Goal: Task Accomplishment & Management: Manage account settings

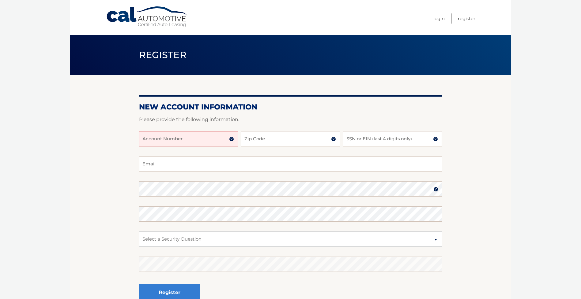
click at [199, 137] on input "Account Number" at bounding box center [188, 138] width 99 height 15
type input "44456014271"
click at [266, 143] on input "Zip Code" at bounding box center [290, 138] width 99 height 15
type input "07626"
click at [355, 140] on input "SSN or EIN (last 4 digits only)" at bounding box center [392, 138] width 99 height 15
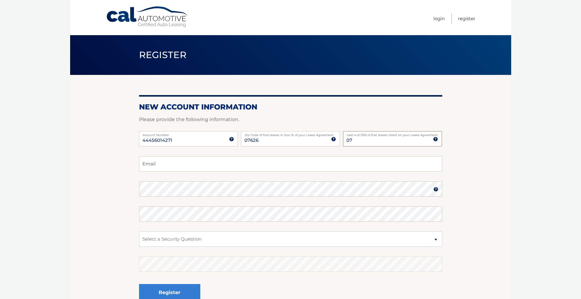
type input "0"
type input "2"
type input "2078"
click at [226, 161] on input "Email" at bounding box center [290, 163] width 303 height 15
type input "lironbensusan@gmail.com"
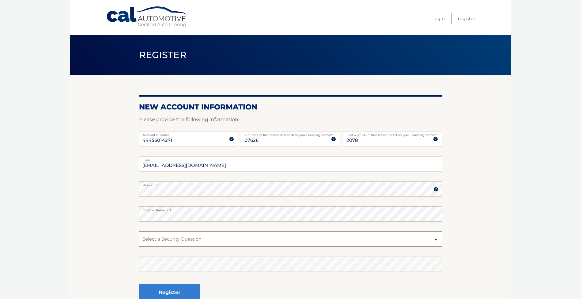
click at [212, 239] on select "Select a Security Question What was the name of your elementary school? What is…" at bounding box center [290, 239] width 303 height 15
select select "2"
click at [139, 232] on select "Select a Security Question What was the name of your elementary school? What is…" at bounding box center [290, 239] width 303 height 15
click at [189, 295] on button "Register" at bounding box center [169, 292] width 61 height 17
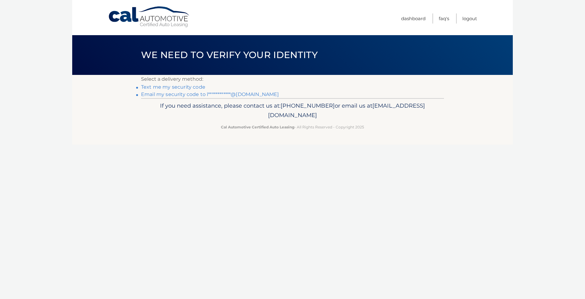
click at [171, 94] on link "**********" at bounding box center [210, 95] width 138 height 6
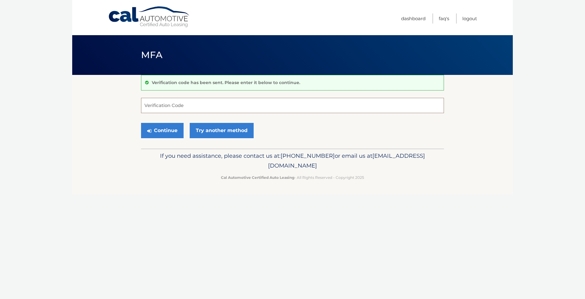
click at [224, 106] on input "Verification Code" at bounding box center [292, 105] width 303 height 15
paste input "537205"
type input "537205"
click at [169, 134] on button "Continue" at bounding box center [162, 130] width 43 height 15
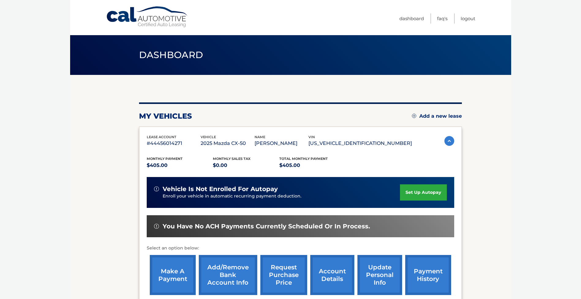
click at [413, 189] on link "set up autopay" at bounding box center [423, 193] width 47 height 16
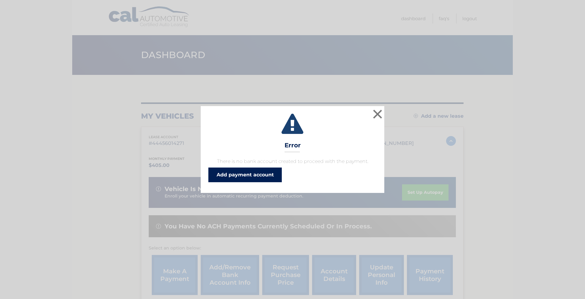
click at [271, 175] on link "Add payment account" at bounding box center [245, 175] width 73 height 15
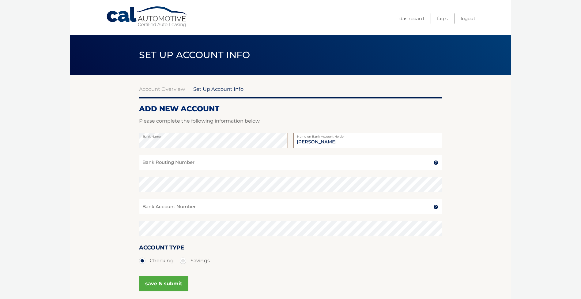
type input "[PERSON_NAME]"
click at [221, 165] on input "Bank Routing Number" at bounding box center [290, 162] width 303 height 15
type input "021000089"
click at [233, 211] on input "Bank Account Number" at bounding box center [290, 206] width 303 height 15
type input "39371300"
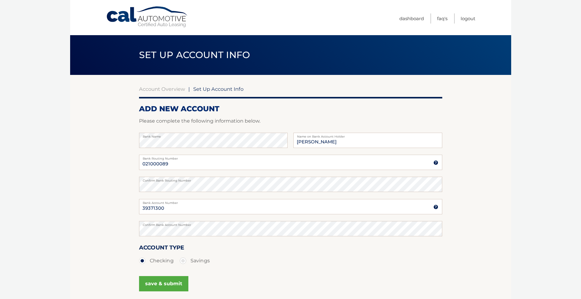
click at [150, 288] on button "save & submit" at bounding box center [163, 283] width 49 height 15
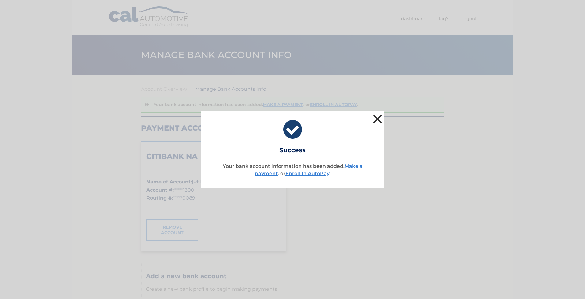
click at [376, 117] on button "×" at bounding box center [378, 119] width 12 height 12
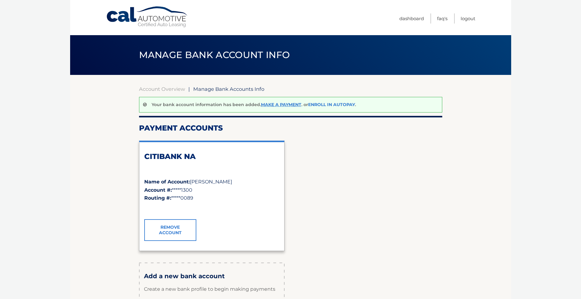
click at [328, 104] on link "Enroll In AutoPay" at bounding box center [331, 105] width 47 height 6
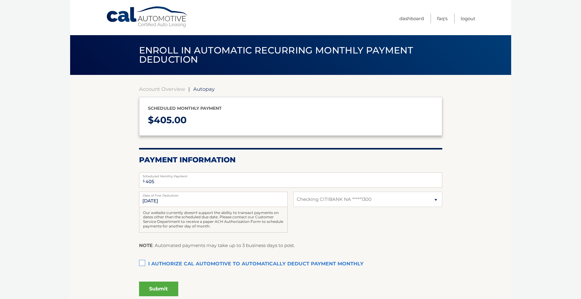
select select "ZGI5ZWQ2MmEtMGZkYy00YTkwLTk2NDItNWI2NGMzNzg3MmU5"
click at [136, 18] on link "Cal Automotive" at bounding box center [147, 17] width 83 height 22
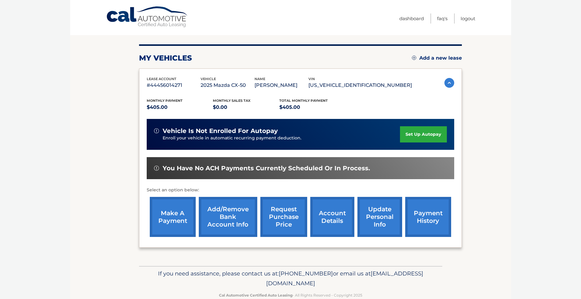
scroll to position [72, 0]
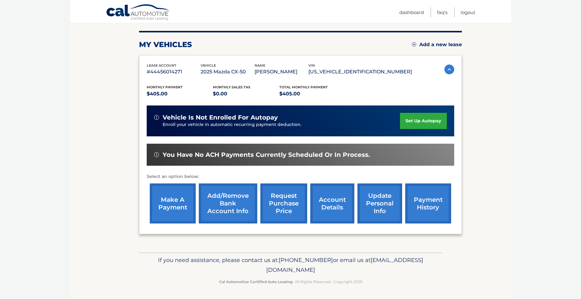
click at [166, 204] on link "make a payment" at bounding box center [173, 204] width 46 height 40
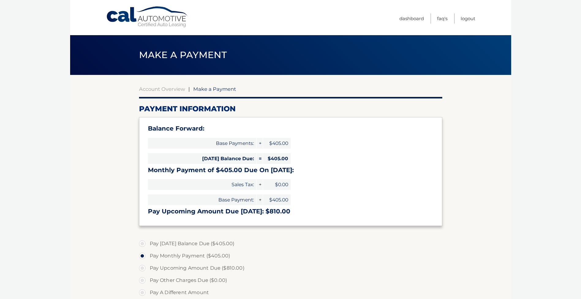
select select "ZGI5ZWQ2MmEtMGZkYy00YTkwLTk2NDItNWI2NGMzNzg3MmU5"
click at [143, 269] on label "Pay Upcoming Amount Due ($810.00)" at bounding box center [290, 268] width 303 height 12
click at [143, 269] on input "Pay Upcoming Amount Due ($810.00)" at bounding box center [144, 267] width 6 height 10
radio input "true"
type input "810.00"
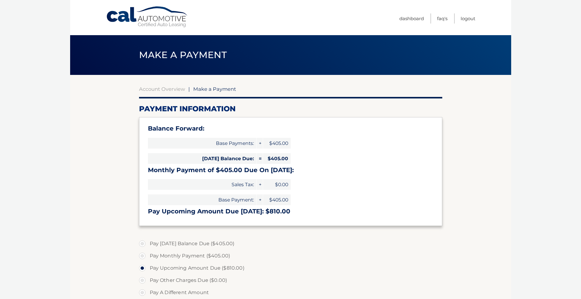
click at [143, 269] on label "Pay Upcoming Amount Due ($810.00)" at bounding box center [290, 268] width 303 height 12
click at [143, 269] on input "Pay Upcoming Amount Due ($810.00)" at bounding box center [144, 267] width 6 height 10
click at [142, 244] on label "Pay Today's Balance Due ($405.00)" at bounding box center [290, 244] width 303 height 12
click at [142, 244] on input "Pay Today's Balance Due ($405.00)" at bounding box center [144, 243] width 6 height 10
radio input "true"
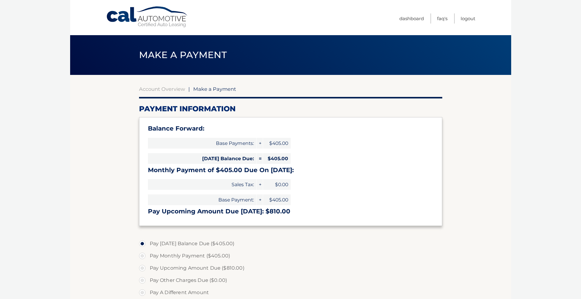
type input "405.00"
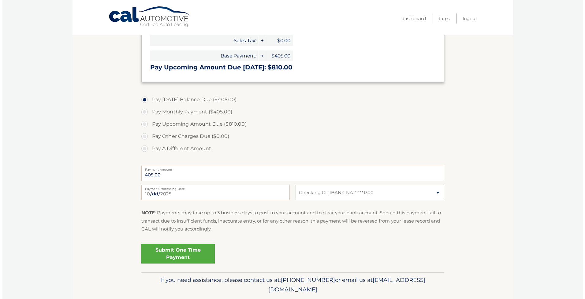
scroll to position [153, 0]
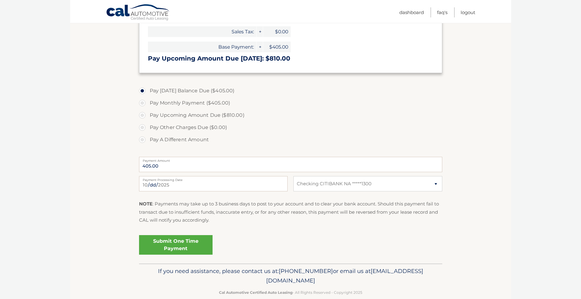
click at [160, 245] on link "Submit One Time Payment" at bounding box center [175, 245] width 73 height 20
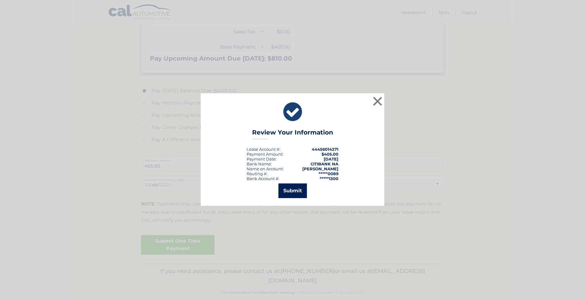
click at [288, 190] on button "Submit" at bounding box center [293, 191] width 28 height 15
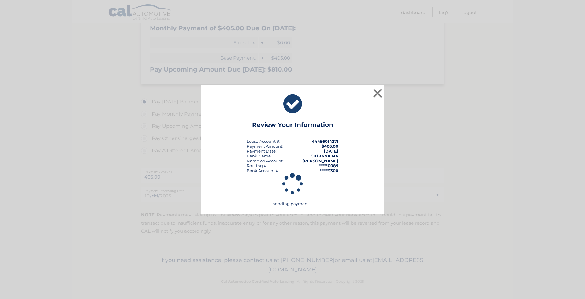
scroll to position [142, 0]
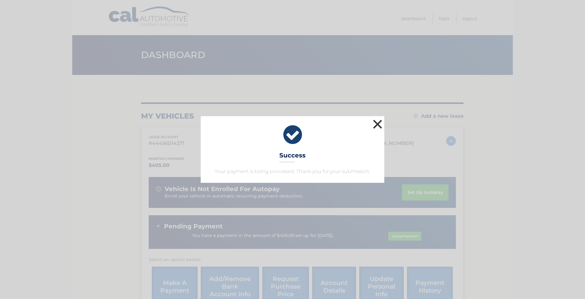
click at [381, 123] on button "×" at bounding box center [378, 124] width 12 height 12
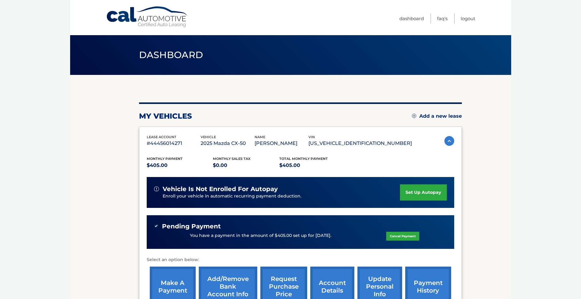
click at [419, 193] on link "set up autopay" at bounding box center [423, 193] width 47 height 16
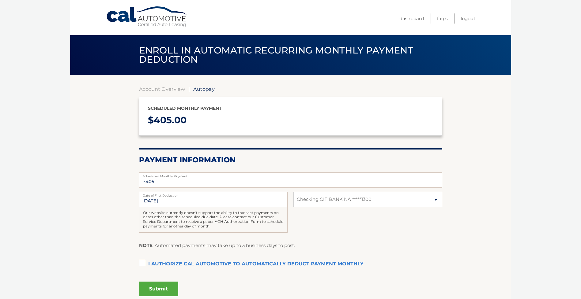
select select "ZGI5ZWQ2MmEtMGZkYy00YTkwLTk2NDItNWI2NGMzNzg3MmU5"
click at [144, 261] on label "I authorize cal automotive to automatically deduct payment monthly This checkbo…" at bounding box center [290, 264] width 303 height 12
click at [0, 0] on input "I authorize cal automotive to automatically deduct payment monthly This checkbo…" at bounding box center [0, 0] width 0 height 0
click at [165, 289] on button "Submit" at bounding box center [158, 289] width 39 height 15
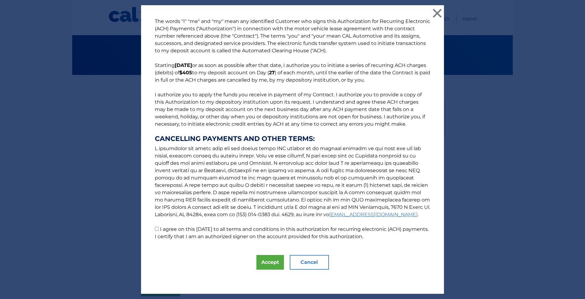
drag, startPoint x: 155, startPoint y: 228, endPoint x: 160, endPoint y: 232, distance: 6.1
click at [155, 229] on input "I agree on this 10/01/2025 to all terms and conditions in this authorization fo…" at bounding box center [157, 229] width 4 height 4
checkbox input "true"
click at [264, 262] on button "Accept" at bounding box center [271, 262] width 28 height 15
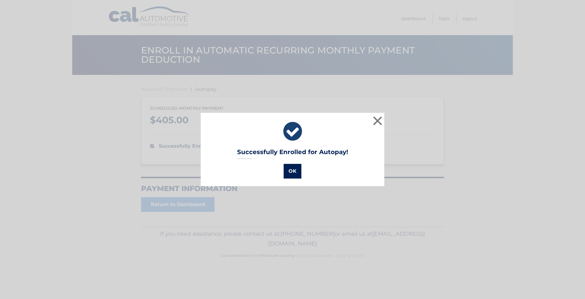
click at [292, 170] on button "OK" at bounding box center [293, 171] width 18 height 15
